Goal: Task Accomplishment & Management: Manage account settings

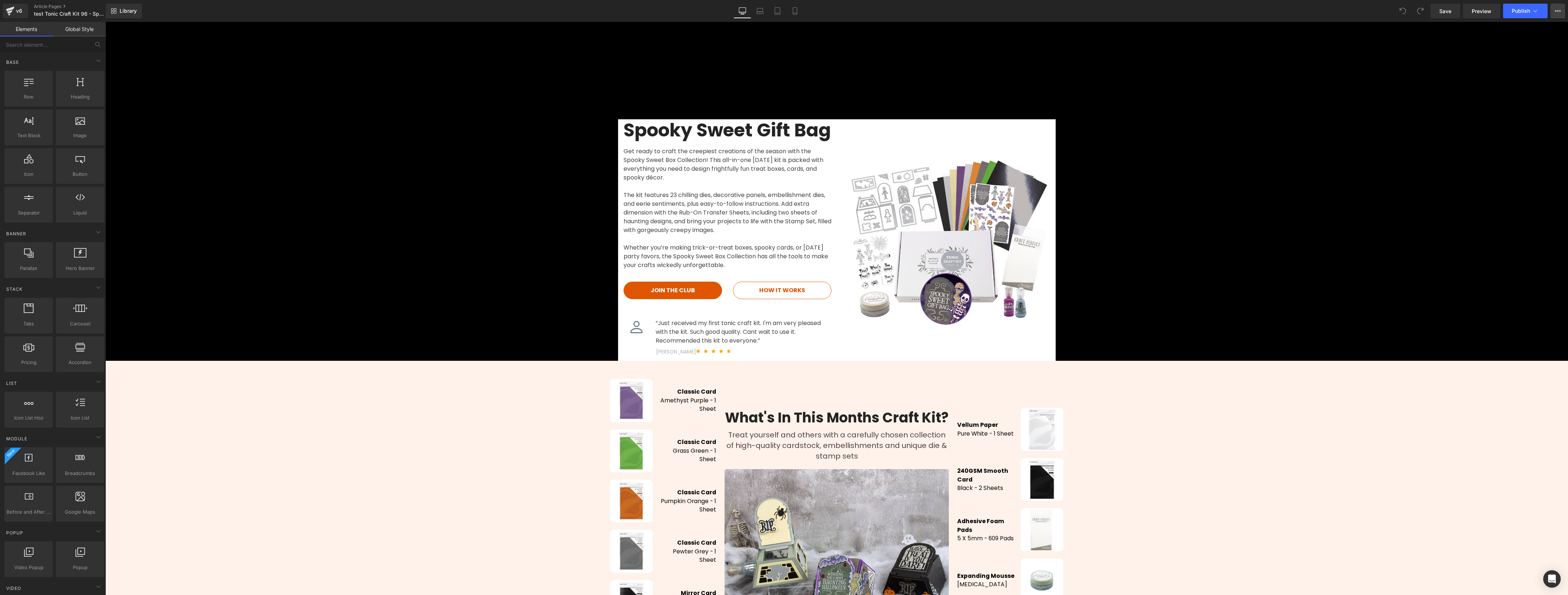
click at [1557, 12] on icon at bounding box center [1558, 11] width 6 height 6
click at [1493, 91] on span "Publish Settings" at bounding box center [1497, 89] width 40 height 7
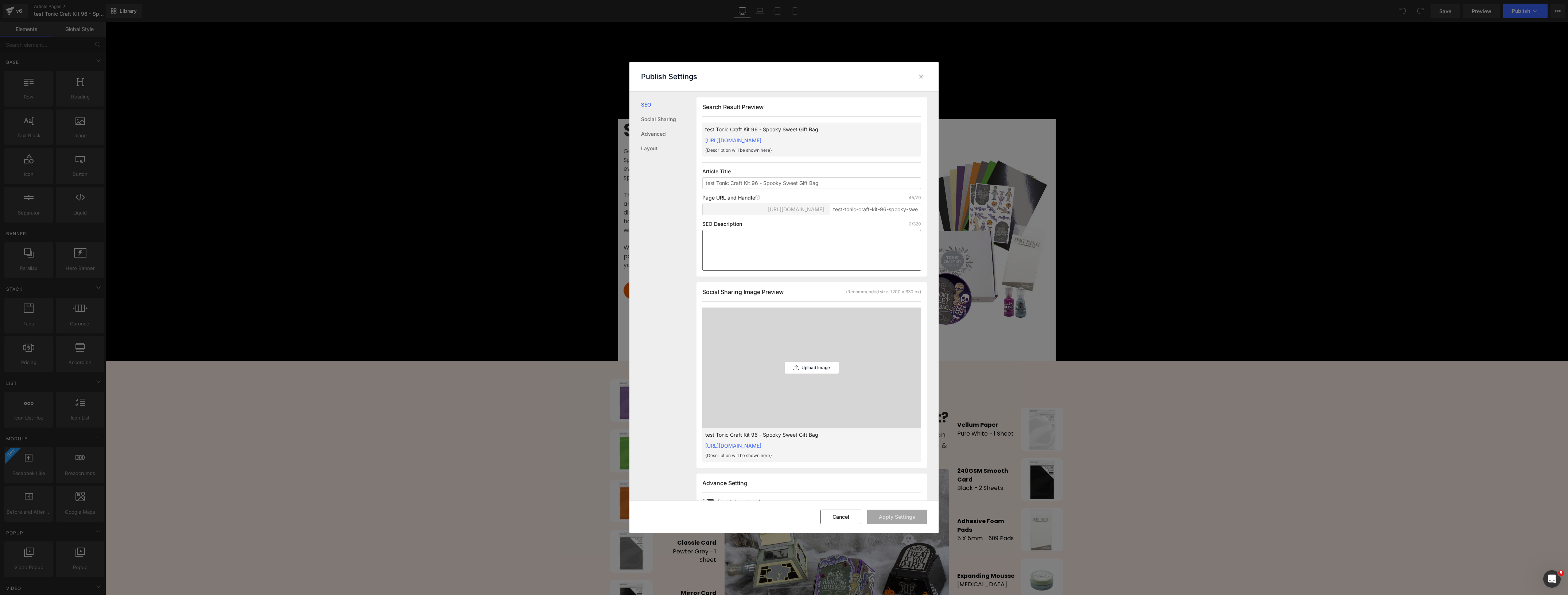
scroll to position [1, 0]
click at [835, 519] on button "Cancel" at bounding box center [841, 517] width 41 height 15
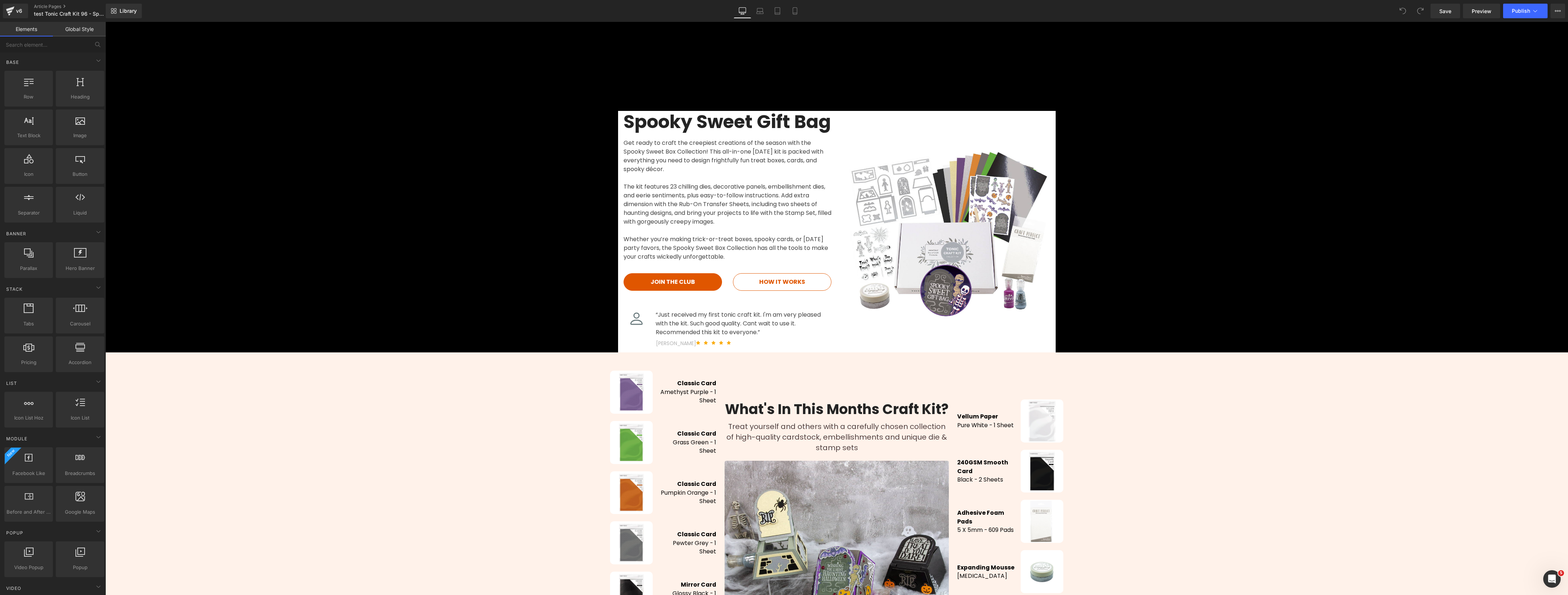
scroll to position [0, 0]
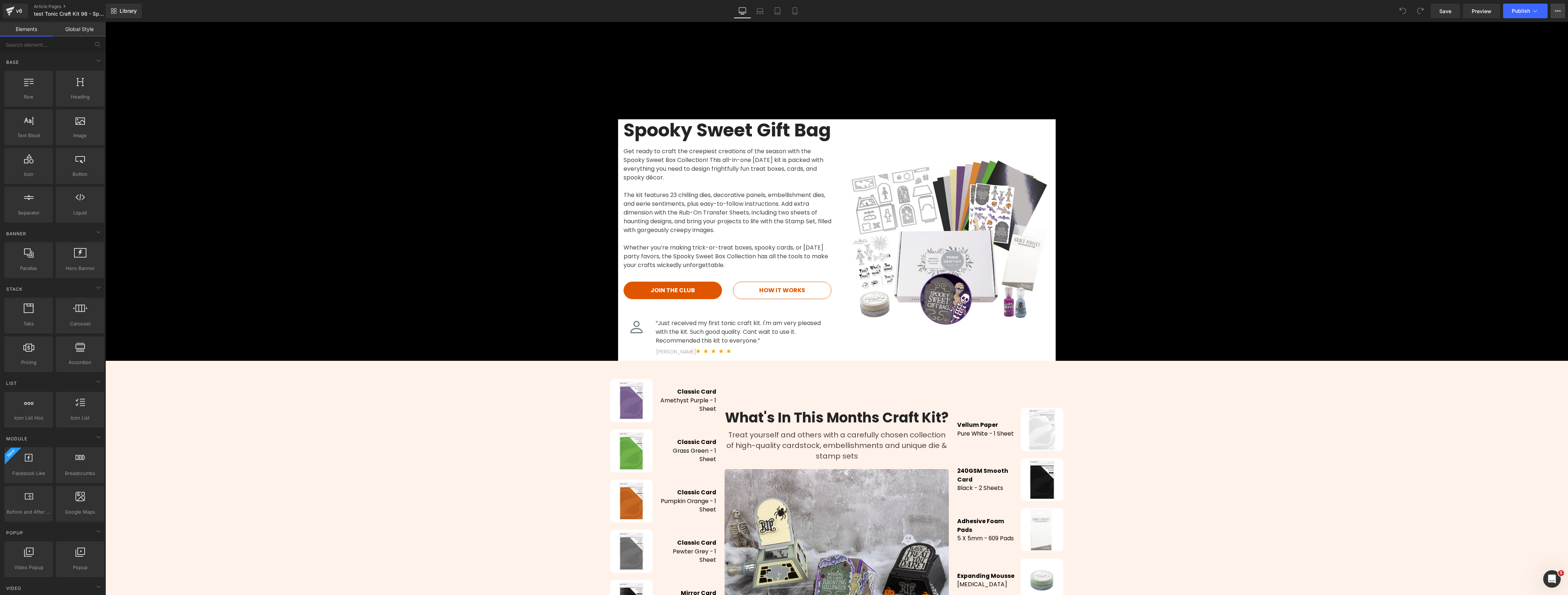
click at [1558, 8] on icon at bounding box center [1558, 11] width 6 height 6
click at [1500, 74] on span "Schedule Publish" at bounding box center [1498, 74] width 42 height 7
select select
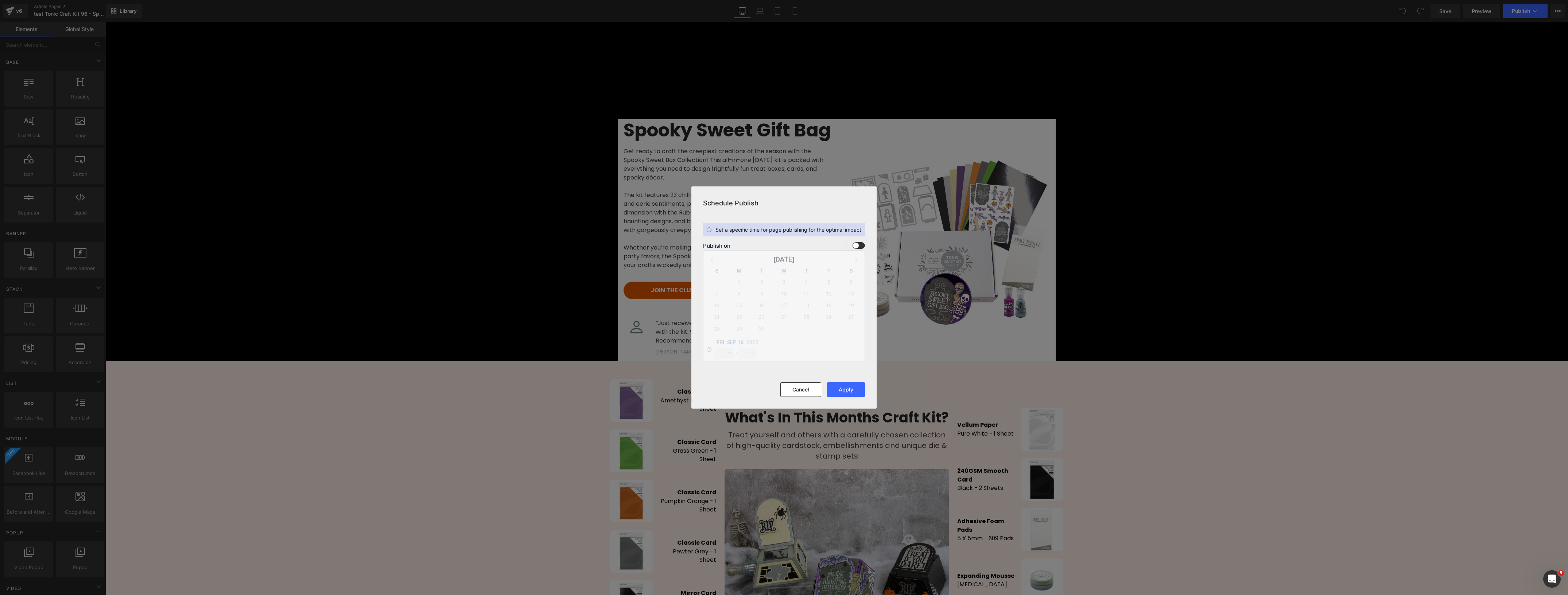
click at [855, 245] on span at bounding box center [859, 245] width 12 height 7
click at [0, 0] on input "checkbox" at bounding box center [0, 0] width 0 height 0
click at [849, 307] on span "20" at bounding box center [851, 305] width 10 height 10
click at [727, 356] on select "00 01 02 03 04 05 06 07 08 09 10 11 12 13 14 15 16 17 18 19 20 21 22 23" at bounding box center [724, 353] width 19 height 11
select select "15"
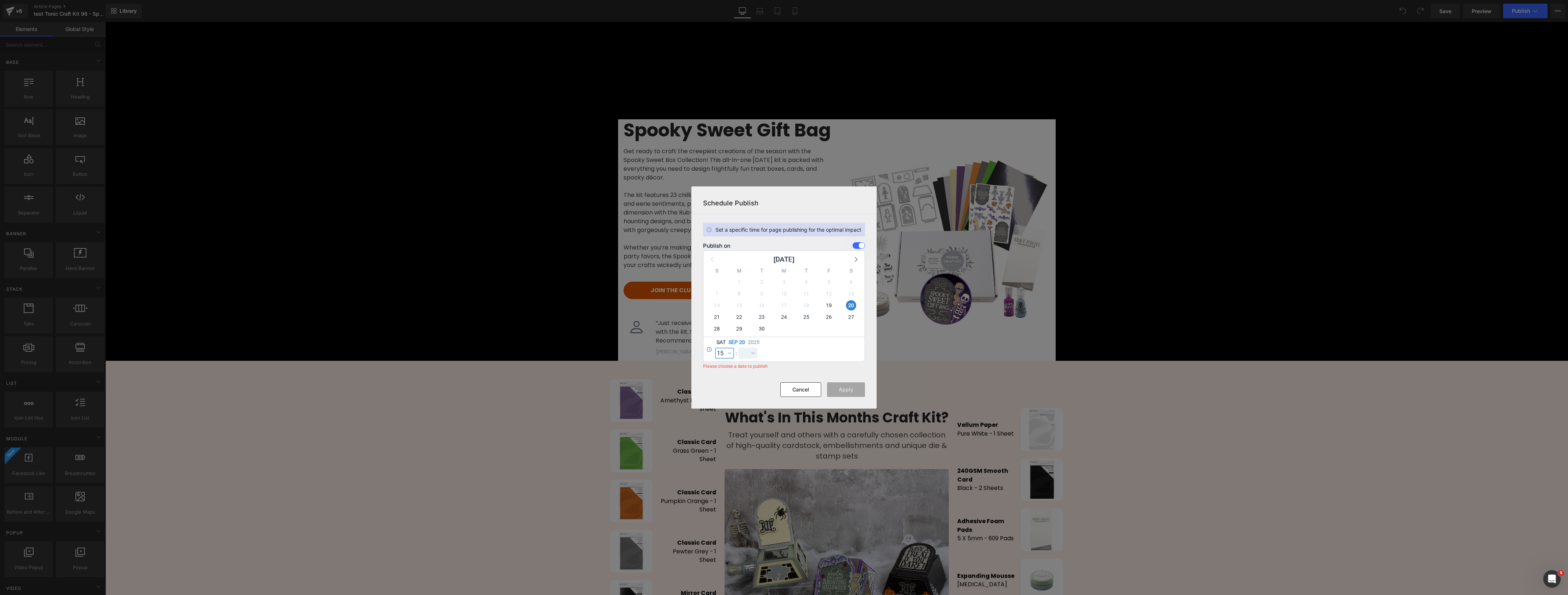
click at [715, 348] on select "00 01 02 03 04 05 06 07 08 09 10 11 12 13 14 15 16 17 18 19 20 21 22 23" at bounding box center [724, 353] width 19 height 11
click at [750, 354] on select "00 01 02 03 04 05 06 07 08 09 10 11 12 13 14 15 16 17 18 19 20 21 22 23 24 25 2…" at bounding box center [747, 353] width 19 height 11
select select "58"
click at [738, 348] on select "00 01 02 03 04 05 06 07 08 09 10 11 12 13 14 15 16 17 18 19 20 21 22 23 24 25 2…" at bounding box center [747, 353] width 19 height 11
click at [850, 391] on button "Apply" at bounding box center [846, 390] width 38 height 15
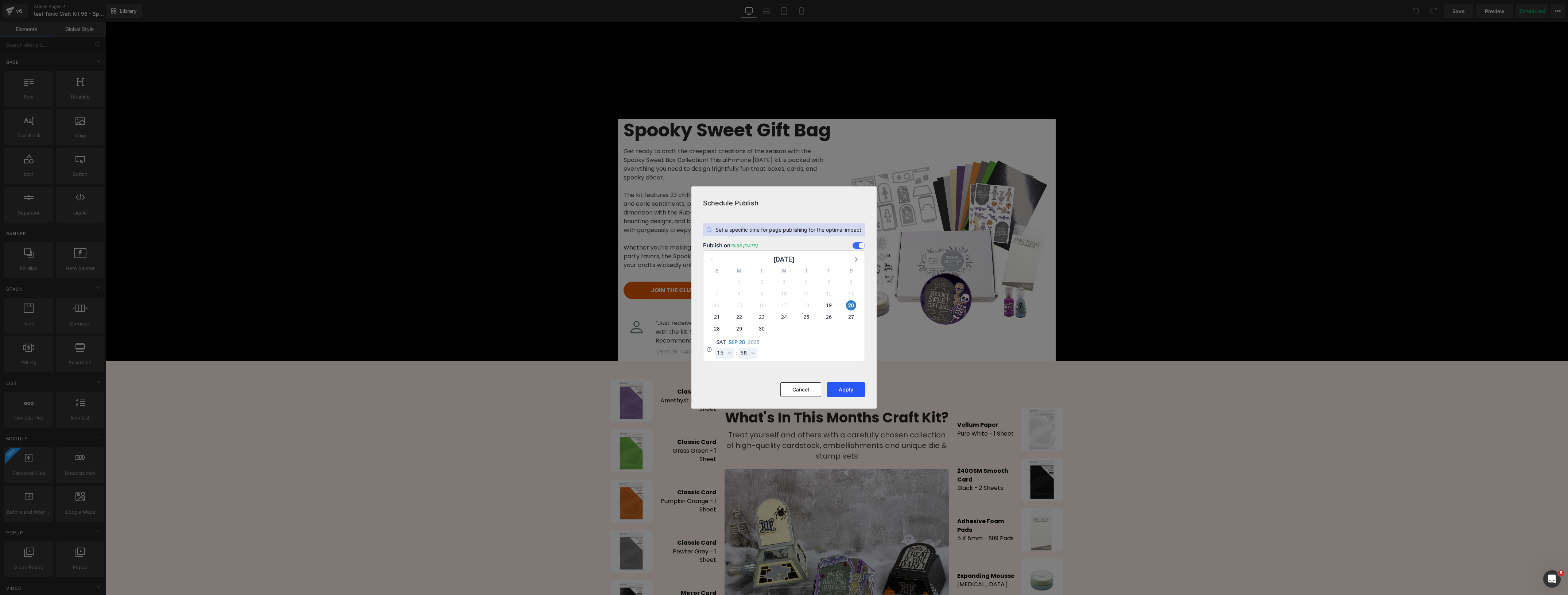
click at [841, 388] on button "Apply" at bounding box center [846, 390] width 38 height 15
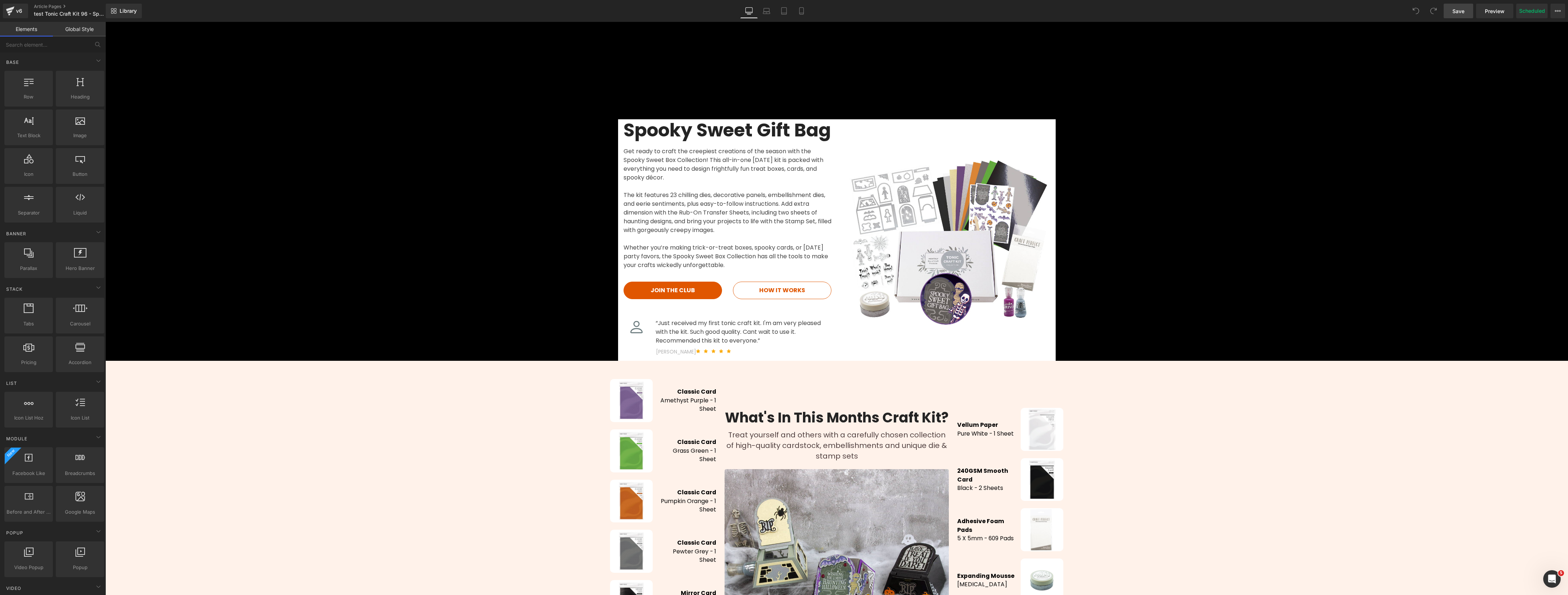
drag, startPoint x: 1457, startPoint y: 10, endPoint x: 1471, endPoint y: 11, distance: 14.0
click at [1457, 10] on span "Save" at bounding box center [1458, 11] width 12 height 8
click at [1555, 10] on icon at bounding box center [1555, 11] width 2 height 1
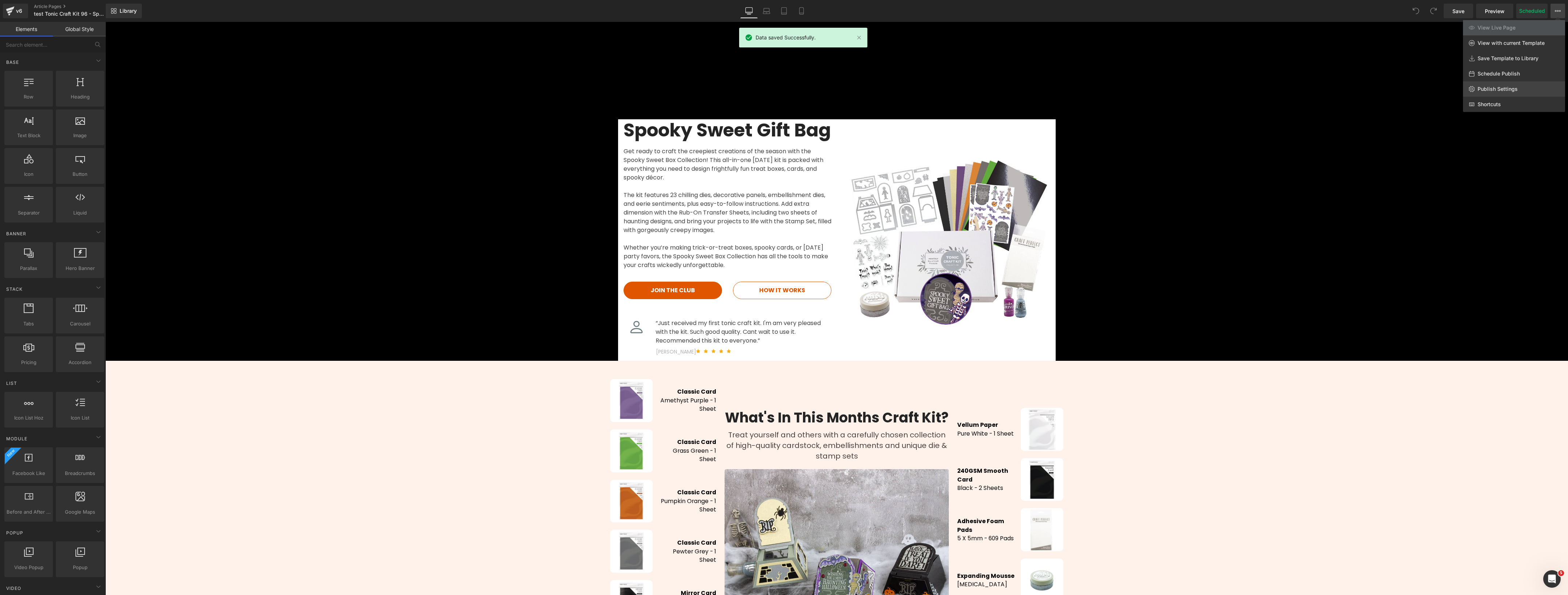
click at [1507, 86] on span "Publish Settings" at bounding box center [1497, 89] width 40 height 7
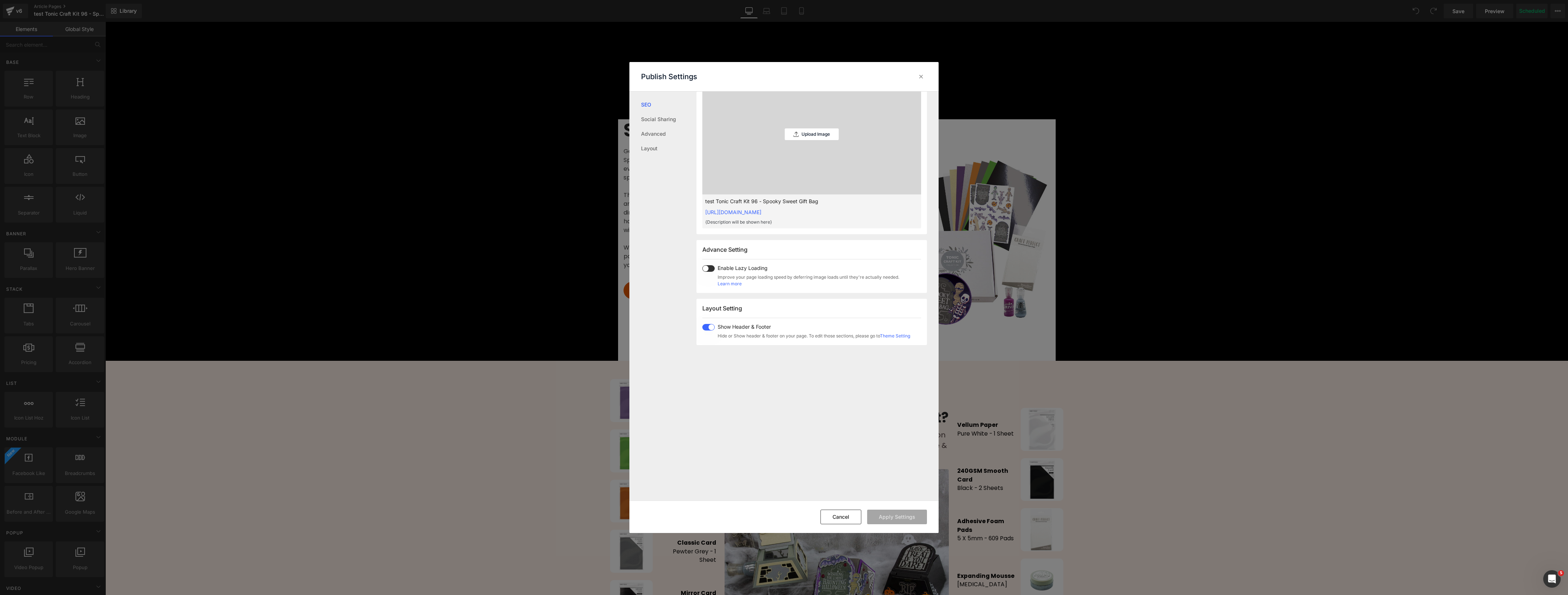
scroll to position [228, 0]
click at [837, 517] on button "Cancel" at bounding box center [841, 517] width 41 height 15
